Goal: Answer question/provide support

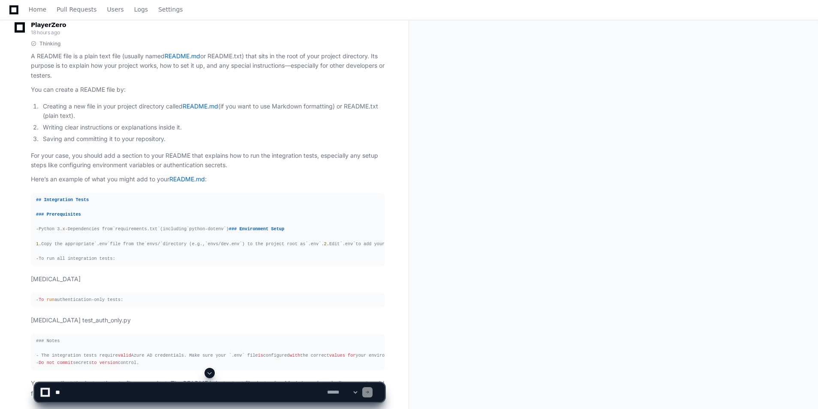
click at [210, 370] on span at bounding box center [209, 372] width 7 height 7
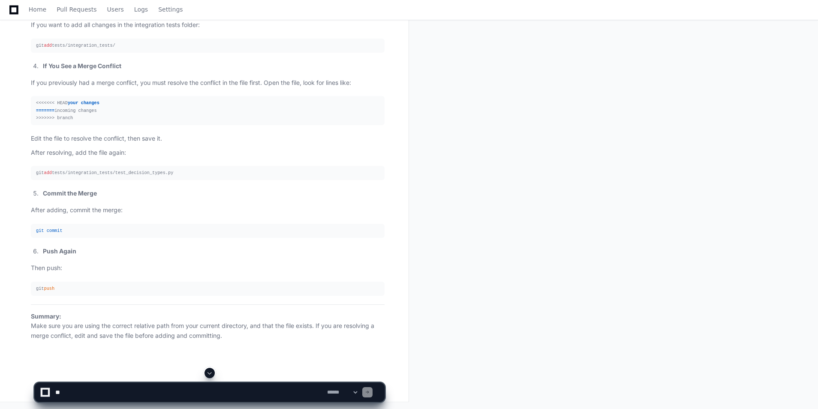
scroll to position [7551, 0]
click at [206, 387] on textarea at bounding box center [190, 392] width 272 height 19
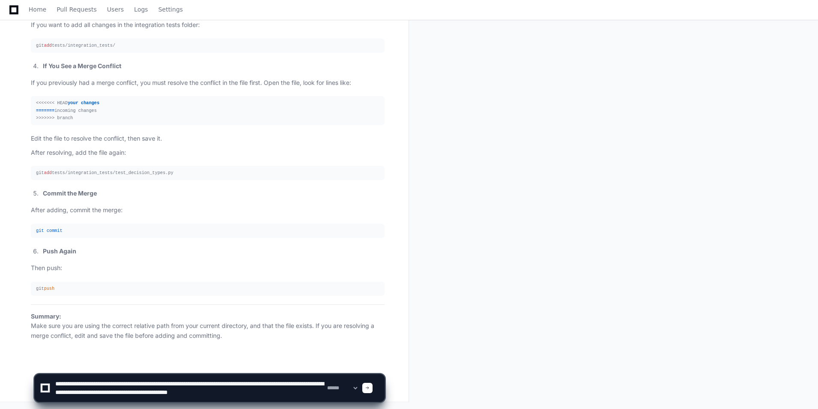
scroll to position [3, 0]
click at [237, 396] on div "**********" at bounding box center [209, 384] width 350 height 50
click at [228, 395] on textarea at bounding box center [190, 387] width 272 height 27
paste textarea "**********"
type textarea "**********"
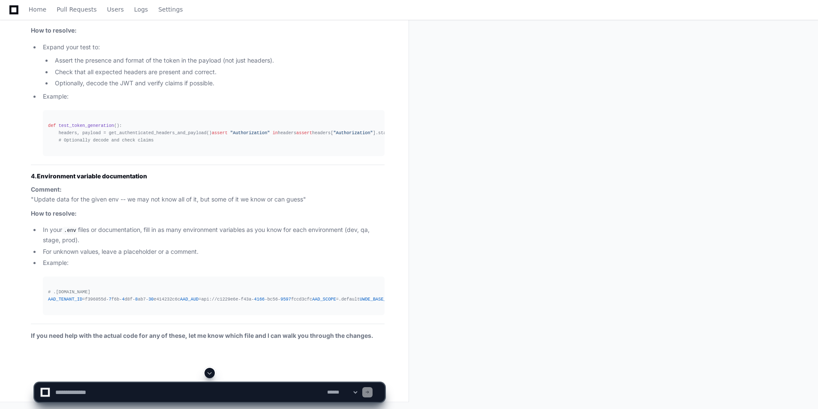
scroll to position [8966, 0]
click at [204, 396] on textarea at bounding box center [190, 392] width 272 height 19
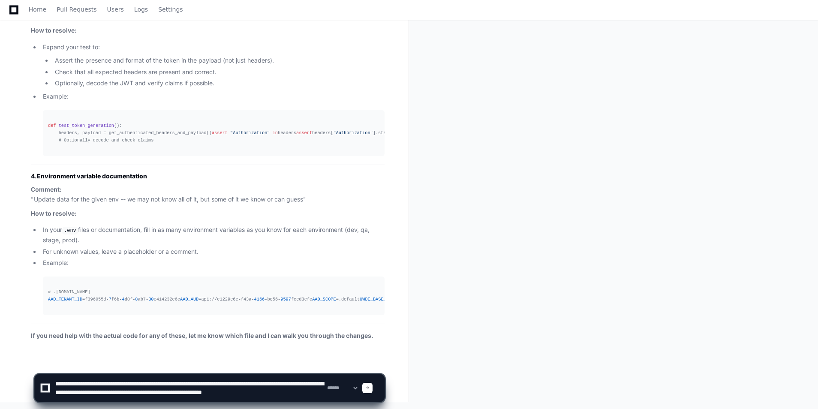
scroll to position [3, 0]
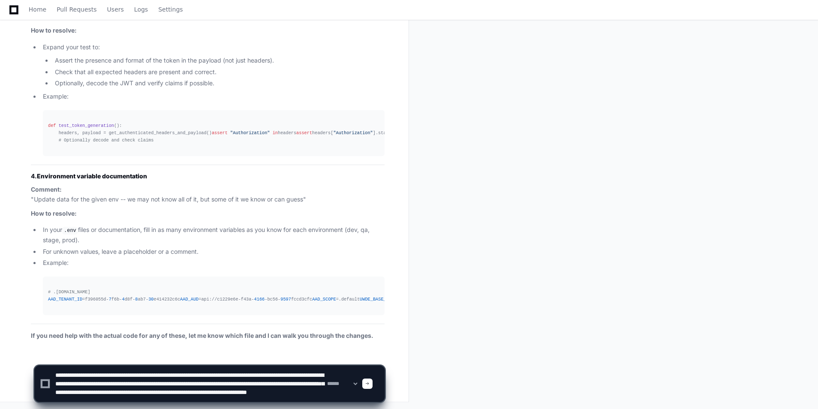
type textarea "**********"
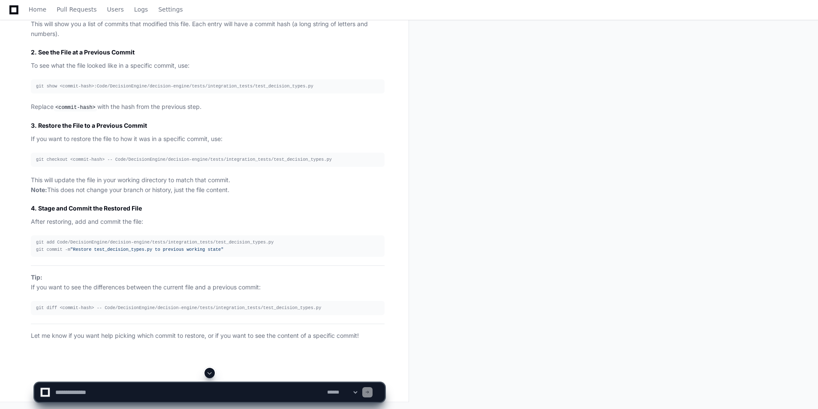
scroll to position [9275, 0]
click at [201, 394] on textarea at bounding box center [190, 392] width 272 height 19
paste textarea "**********"
type textarea "**********"
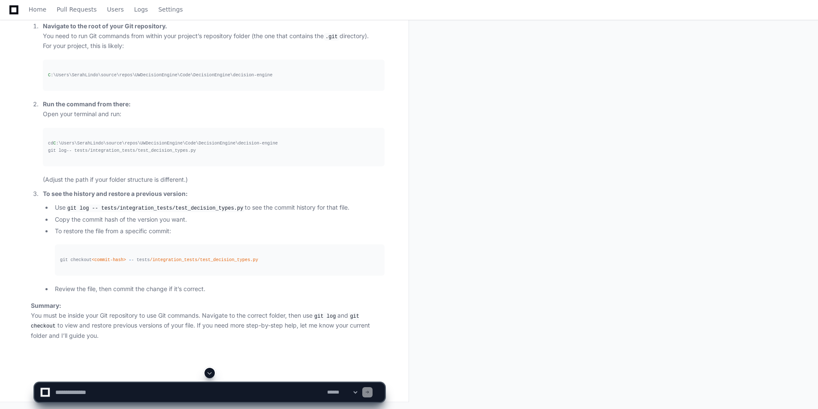
scroll to position [9943, 0]
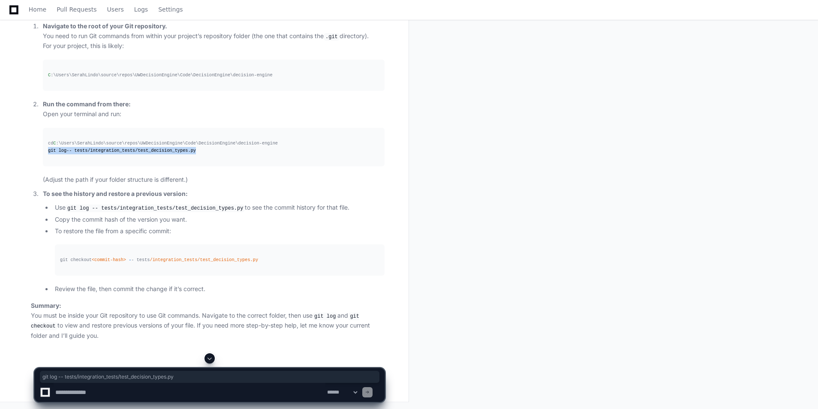
drag, startPoint x: 47, startPoint y: 177, endPoint x: 186, endPoint y: 183, distance: 138.5
click at [186, 166] on pre "cd C :\Users\SerahLindo\source\repos\UWDecisionEngine\Code\DecisionEngine\decis…" at bounding box center [213, 147] width 341 height 39
copy div "git log -- tests/integration_tests/test_decision_types.py"
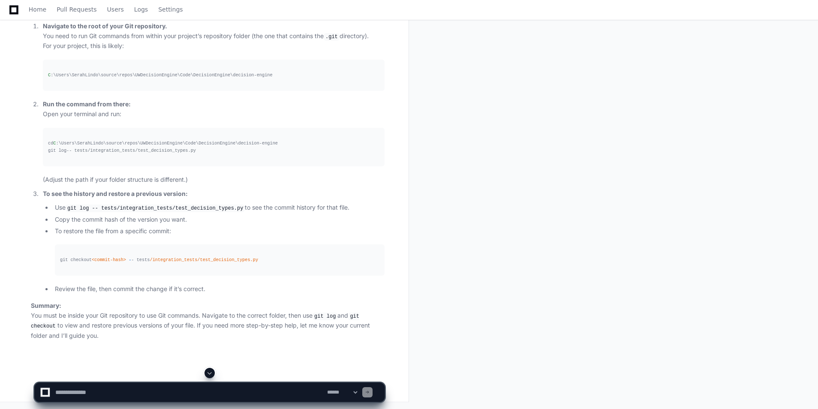
click at [274, 185] on li "Run the command from there: Open your terminal and run: cd C :\Users\SerahLindo…" at bounding box center [212, 141] width 344 height 85
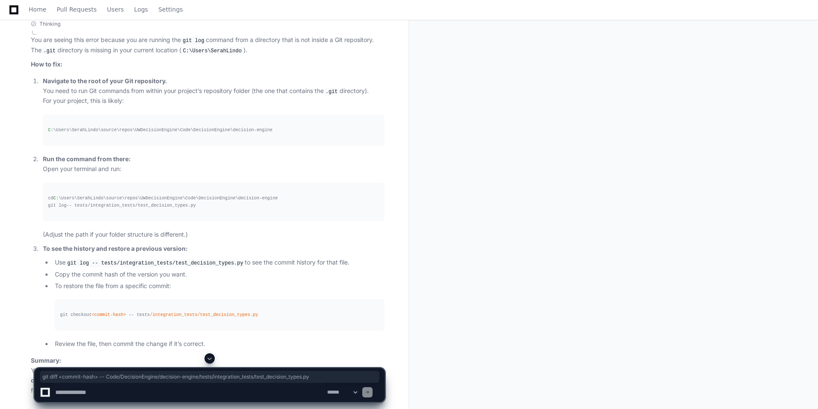
drag, startPoint x: 36, startPoint y: 255, endPoint x: 303, endPoint y: 259, distance: 267.8
copy div "git diff <commit-hash> -- Code/DecisionEngine/decision-engine/tests/integration…"
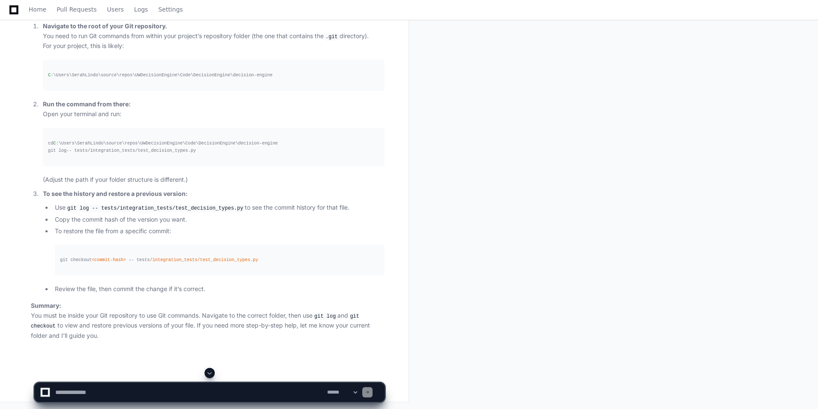
scroll to position [9968, 0]
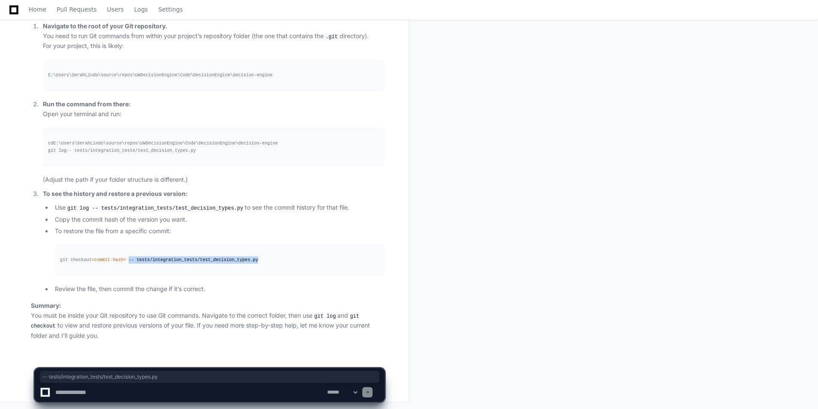
drag, startPoint x: 125, startPoint y: 260, endPoint x: 262, endPoint y: 265, distance: 137.2
click at [262, 265] on pre "git checkout <commit-hash> - - tests /integration_tests/test_decision_types.py" at bounding box center [219, 259] width 329 height 31
drag, startPoint x: 262, startPoint y: 265, endPoint x: 237, endPoint y: 262, distance: 25.9
copy div "- - tests /integration_tests/test_decision_types.py"
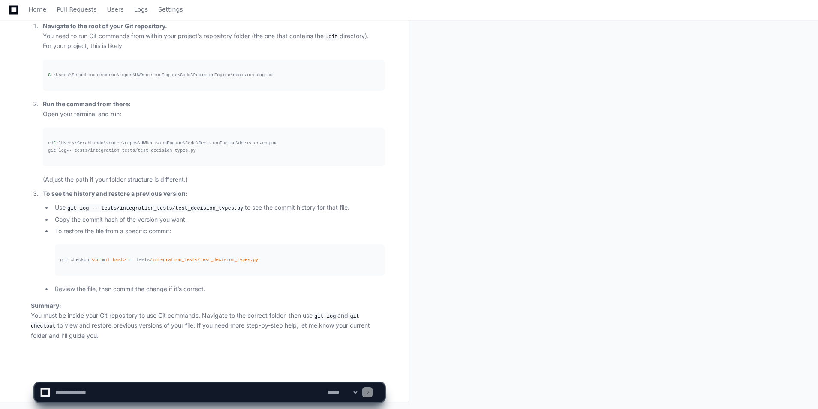
click at [233, 395] on textarea at bounding box center [190, 392] width 272 height 19
paste textarea "**********"
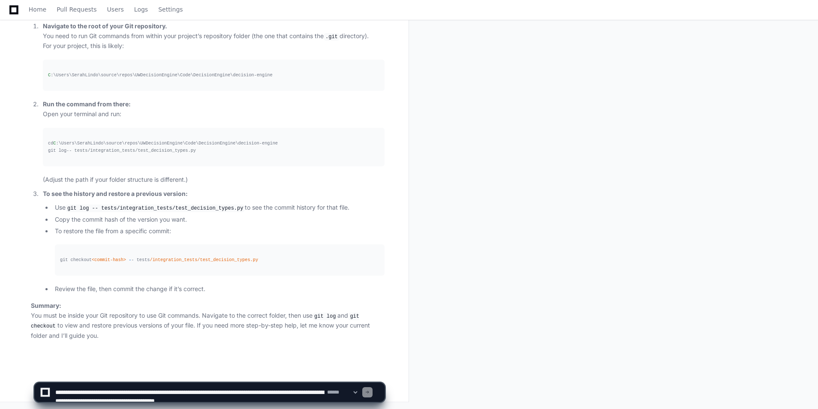
scroll to position [131, 0]
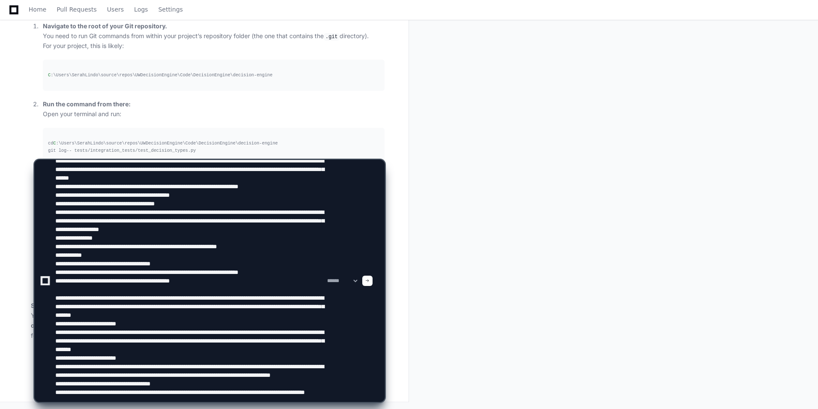
type textarea "**********"
click at [372, 282] on div at bounding box center [367, 281] width 10 height 10
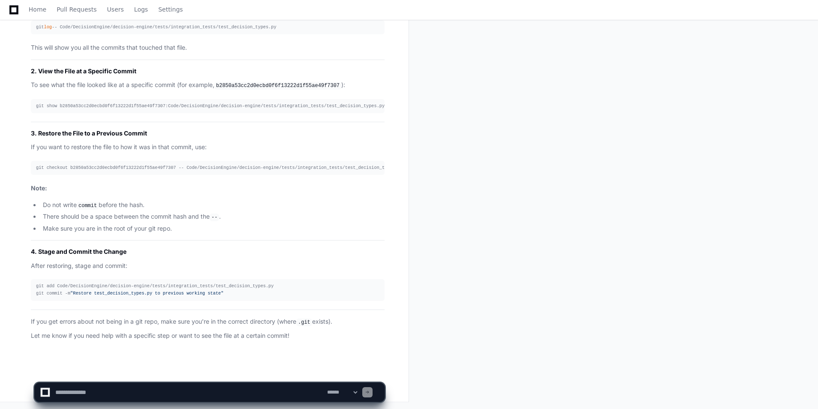
scroll to position [10788, 0]
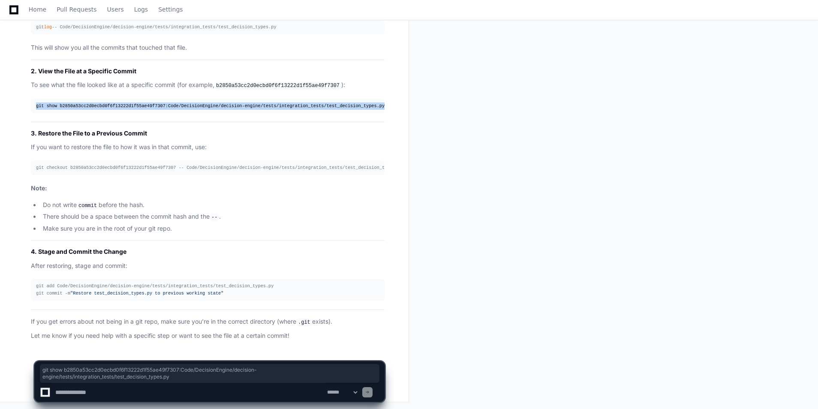
drag, startPoint x: 36, startPoint y: 107, endPoint x: 371, endPoint y: 107, distance: 334.2
click at [371, 107] on div "git show b2850a53cc2d0ecbd0f6f13222d1f55ae49f7307:Code/DecisionEngine/decision-…" at bounding box center [207, 105] width 343 height 7
copy div "git show b2850a53cc2d0ecbd0f6f13222d1f55ae49f7307:Code/DecisionEngine/decision-…"
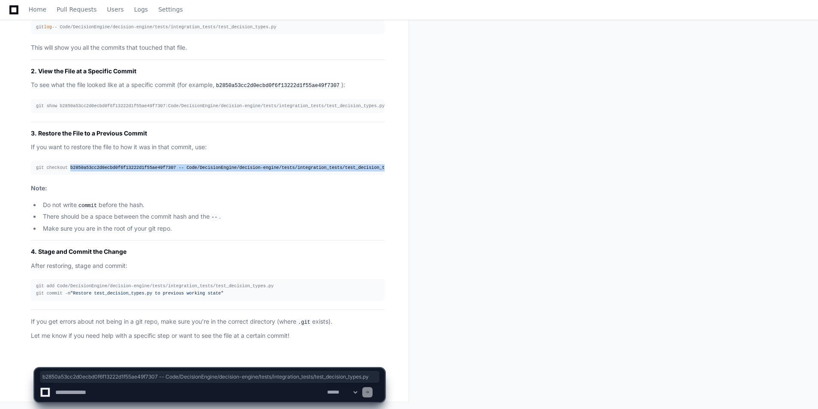
drag, startPoint x: 67, startPoint y: 169, endPoint x: 395, endPoint y: 155, distance: 328.1
copy div "b2850a53cc2d0ecbd0f6f13222d1f55ae49f7307 -- Code/DecisionEngine/decision-engine…"
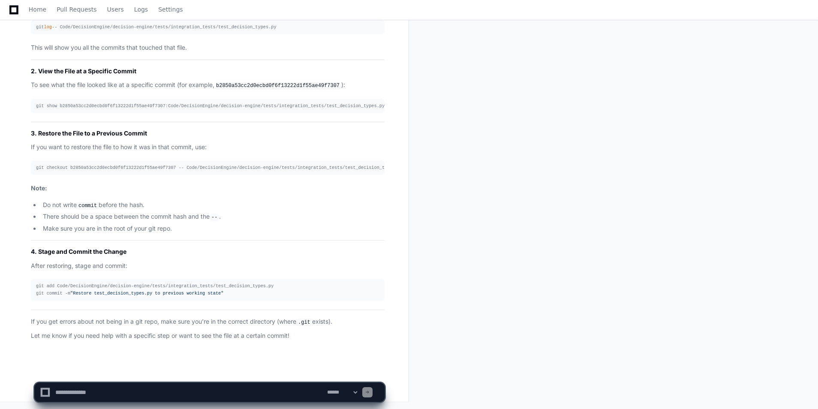
click at [286, 387] on textarea at bounding box center [190, 392] width 272 height 19
paste textarea "**********"
type textarea "**********"
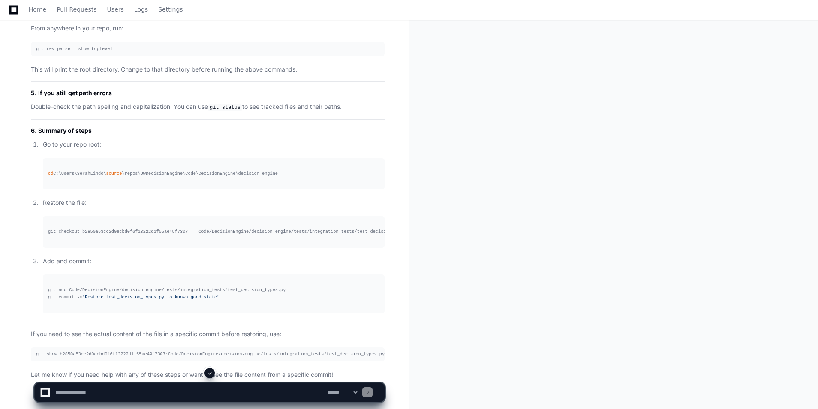
scroll to position [11794, 0]
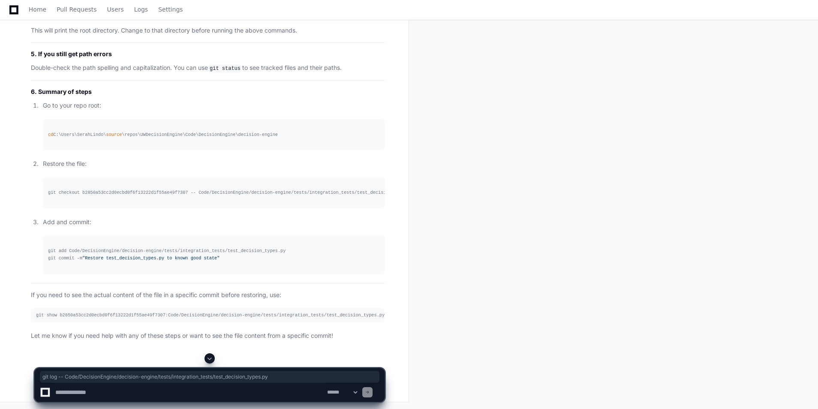
drag, startPoint x: 36, startPoint y: 140, endPoint x: 304, endPoint y: 141, distance: 267.8
copy div "git log -- Code/DecisionEngine/decision-engine/tests/integration_tests/test_dec…"
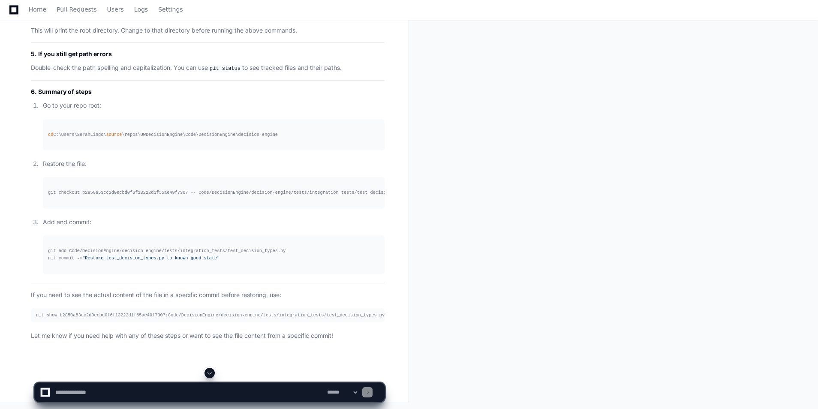
scroll to position [11923, 0]
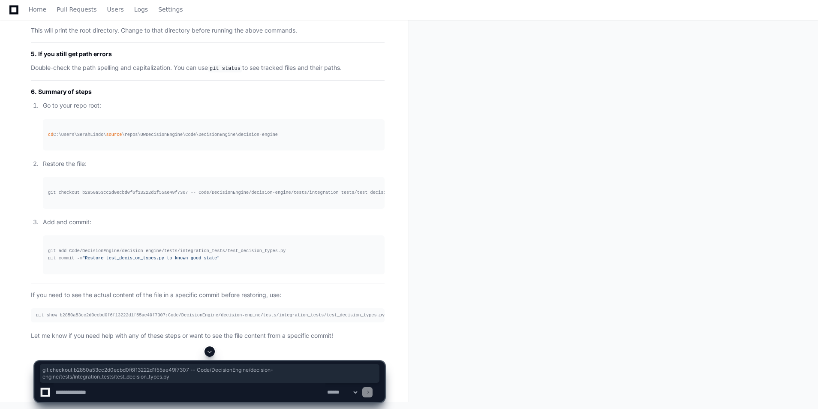
drag, startPoint x: 36, startPoint y: 87, endPoint x: 373, endPoint y: 89, distance: 337.2
copy div "git checkout b2850a53cc2d0ecbd0f6f13222d1f55ae49f7307 -- Code/DecisionEngine/de…"
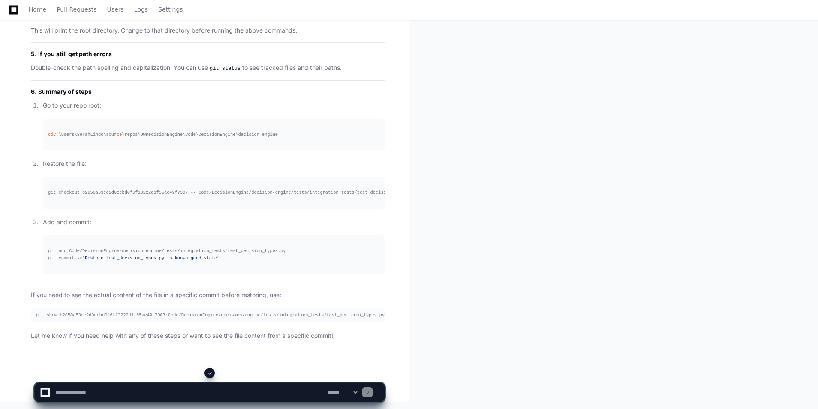
scroll to position [12118, 0]
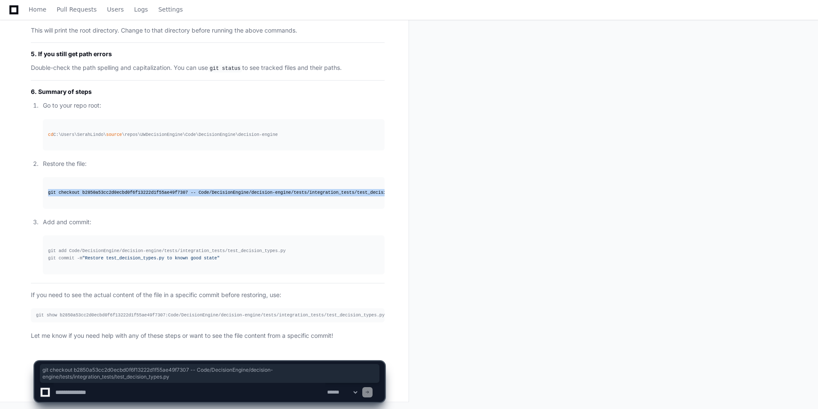
drag, startPoint x: 48, startPoint y: 193, endPoint x: 421, endPoint y: 193, distance: 372.3
copy div "git checkout b2850a53cc2d0ecbd0f6f13222d1f55ae49f7307 -- Code/DecisionEngine/de…"
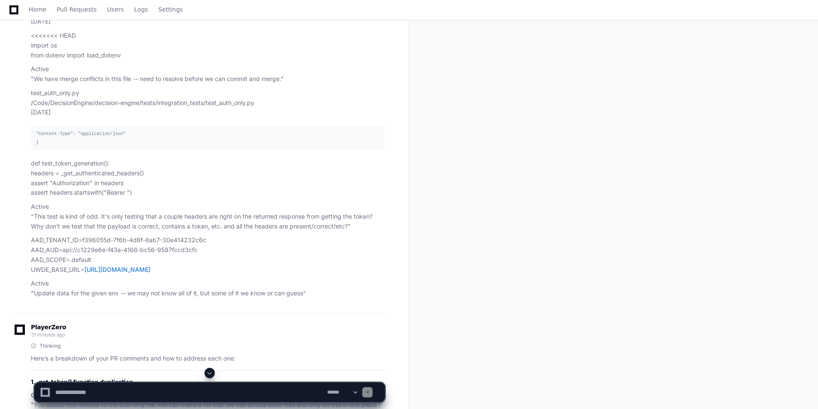
scroll to position [7704, 0]
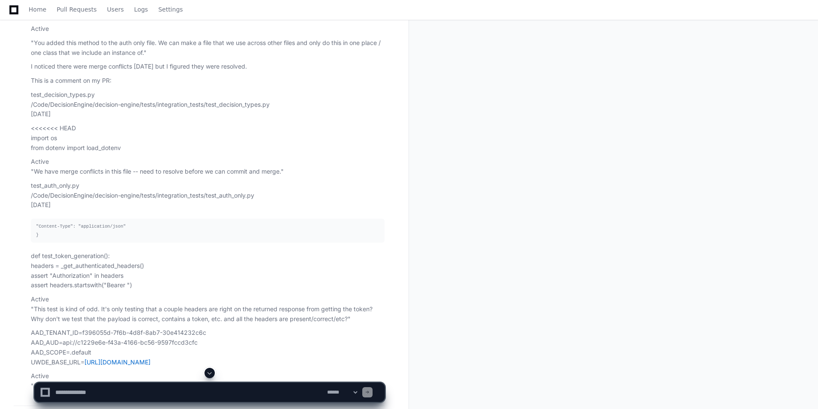
click at [191, 386] on textarea at bounding box center [190, 392] width 272 height 19
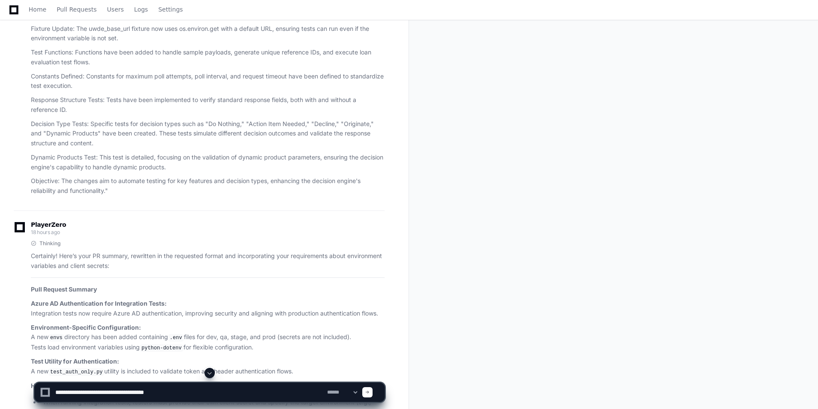
click at [215, 373] on button at bounding box center [209, 373] width 10 height 10
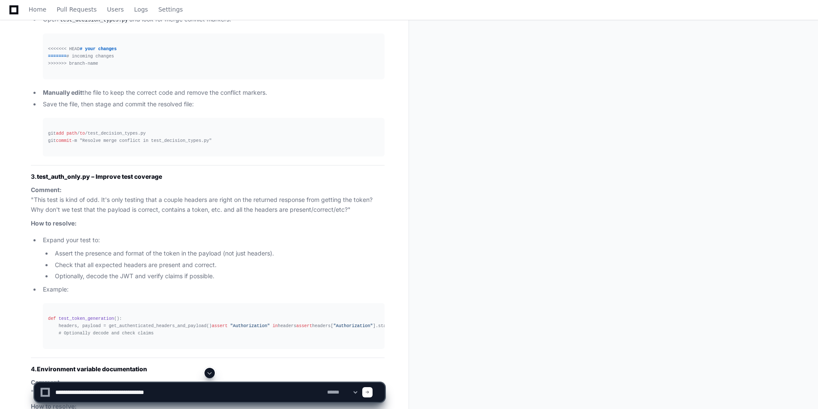
scroll to position [8347, 0]
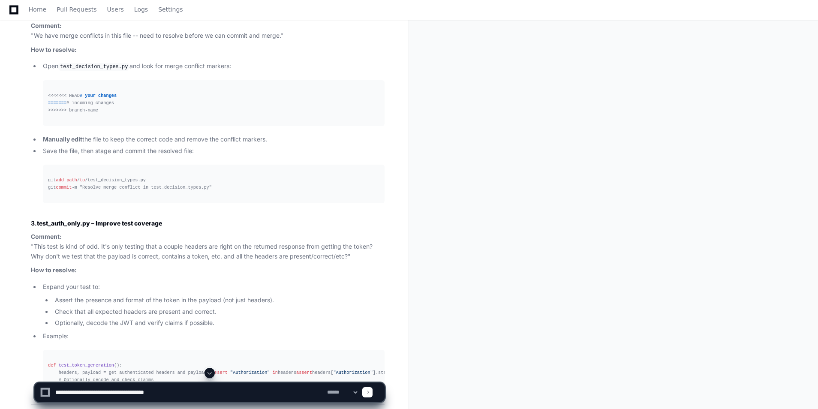
click at [202, 390] on textarea at bounding box center [190, 392] width 272 height 19
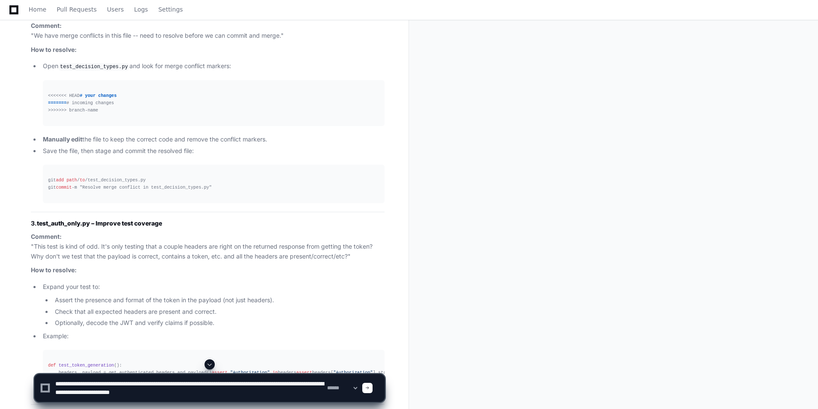
type textarea "**********"
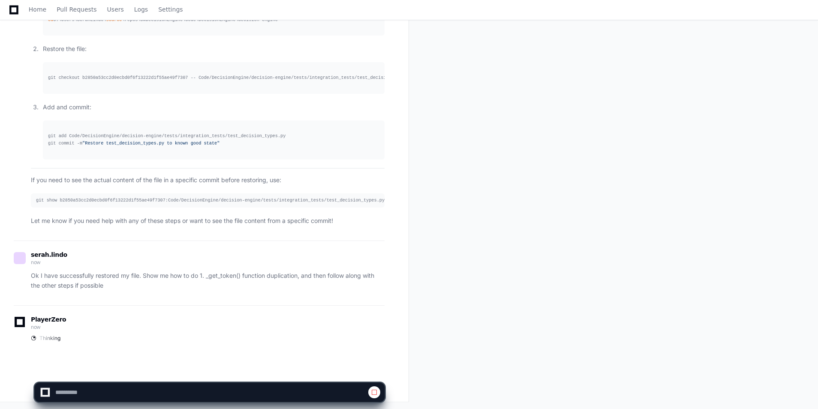
scroll to position [12229, 0]
